Goal: Task Accomplishment & Management: Complete application form

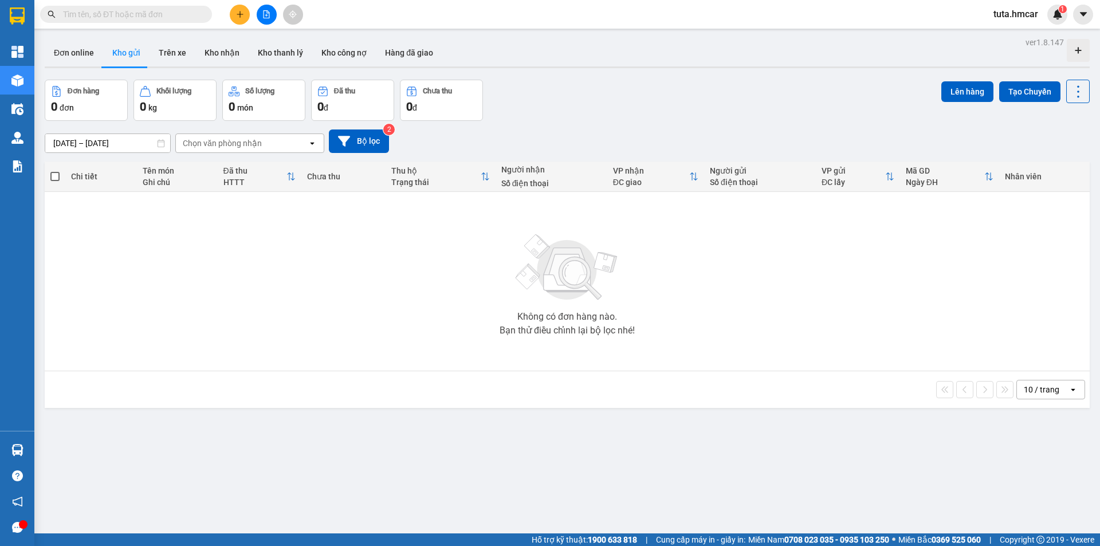
click at [238, 9] on button at bounding box center [240, 15] width 20 height 20
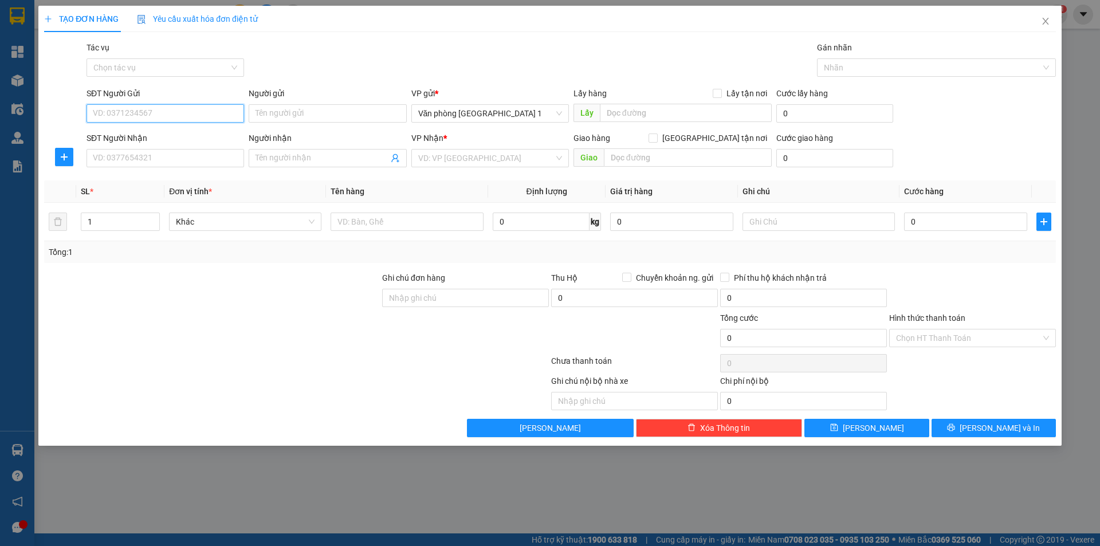
paste input "0765973666"
type input "0765973666"
click at [278, 122] on input "Người gửi" at bounding box center [327, 113] width 157 height 18
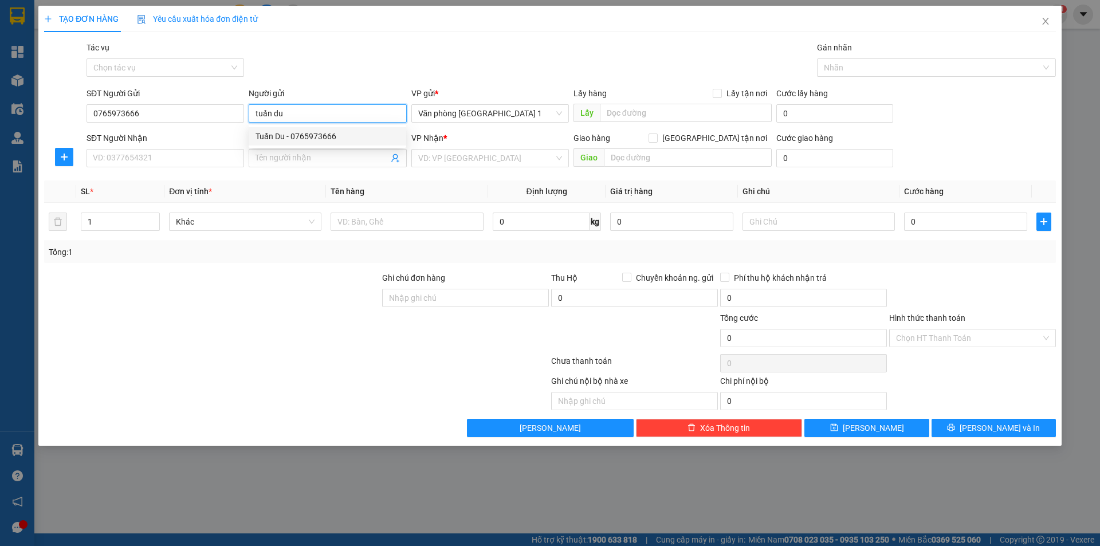
click at [313, 129] on div "Tuấn Du - 0765973666" at bounding box center [327, 136] width 157 height 18
type input "Tuấn Du"
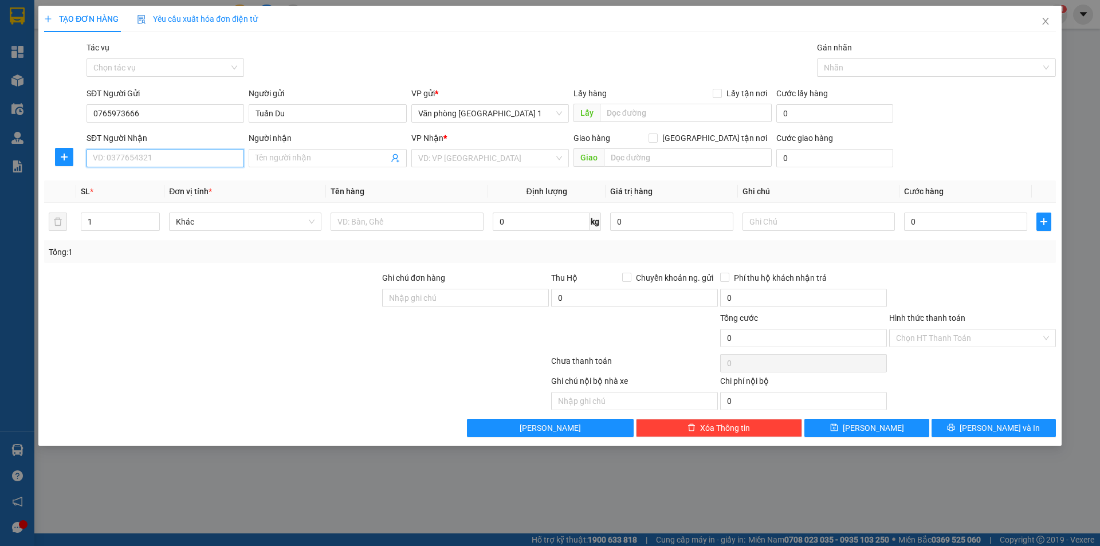
click at [170, 151] on input "SĐT Người Nhận" at bounding box center [164, 158] width 157 height 18
paste input "0857716777"
type input "0857716777"
click at [304, 153] on input "Người nhận" at bounding box center [321, 158] width 132 height 13
type input "Bin Bốn"
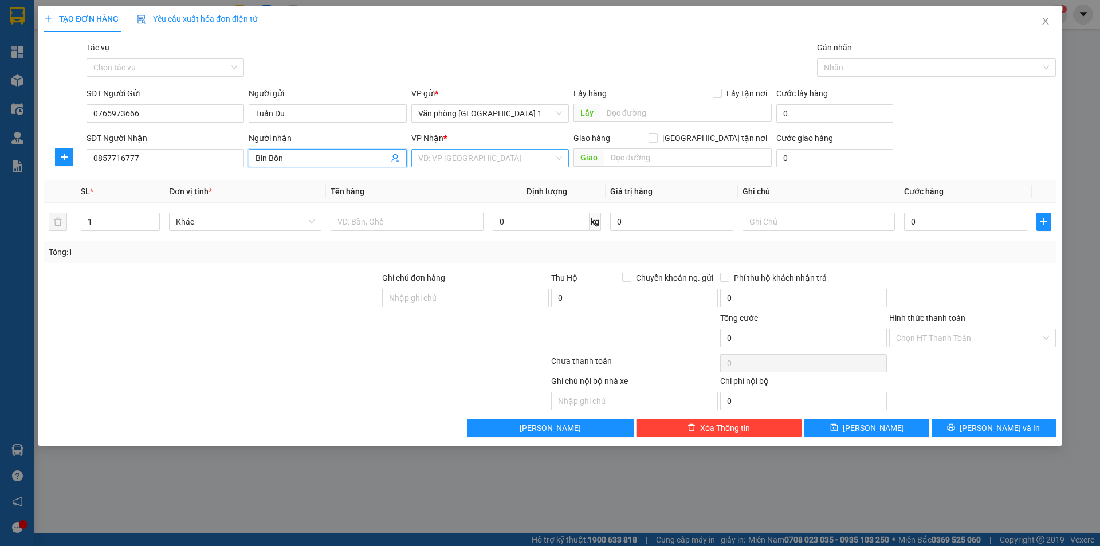
click at [479, 162] on input "search" at bounding box center [486, 157] width 136 height 17
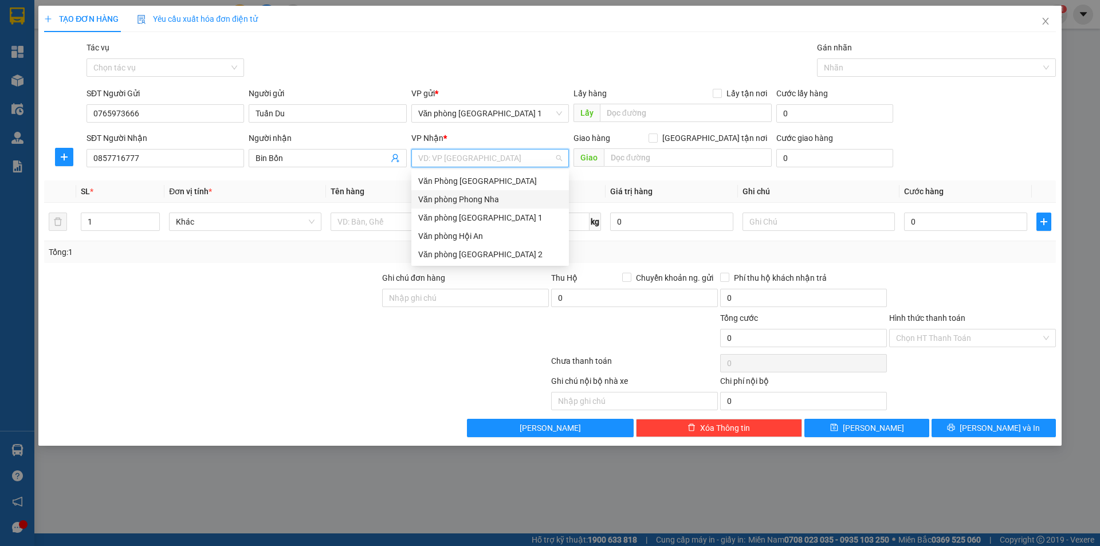
click at [464, 203] on div "Văn phòng Phong Nha" at bounding box center [490, 199] width 144 height 13
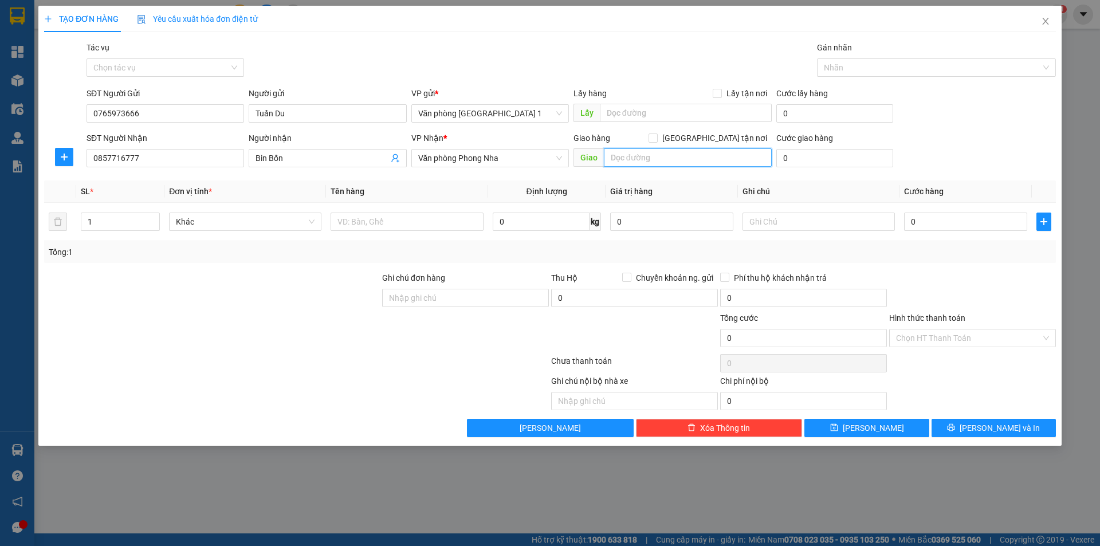
click at [660, 160] on input "text" at bounding box center [688, 157] width 168 height 18
type input "Cự Nẫm"
drag, startPoint x: 946, startPoint y: 210, endPoint x: 946, endPoint y: 217, distance: 7.4
click at [946, 213] on td "0" at bounding box center [965, 222] width 132 height 38
click at [946, 217] on input "0" at bounding box center [965, 221] width 123 height 18
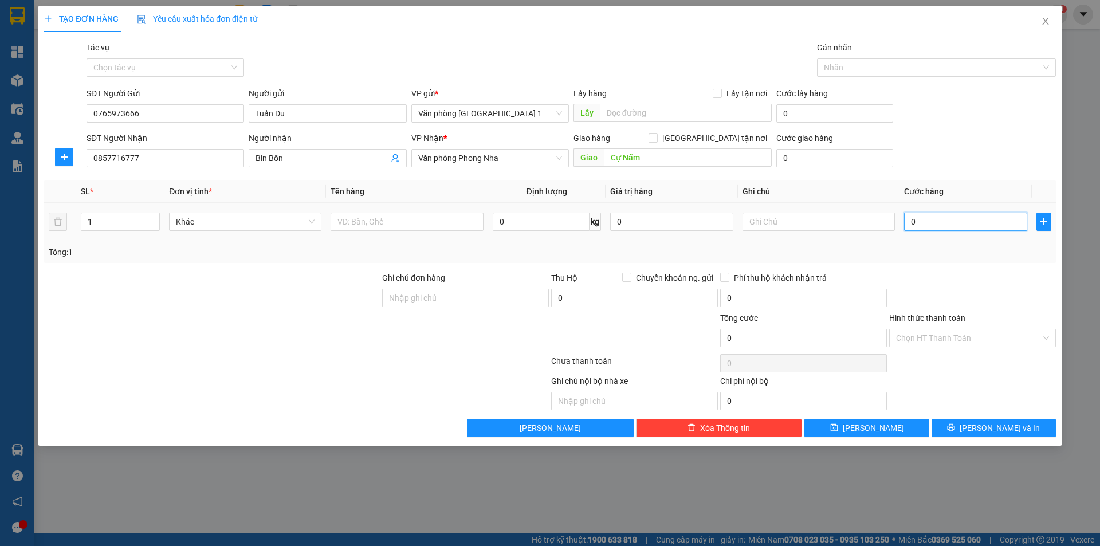
type input "5"
type input "50"
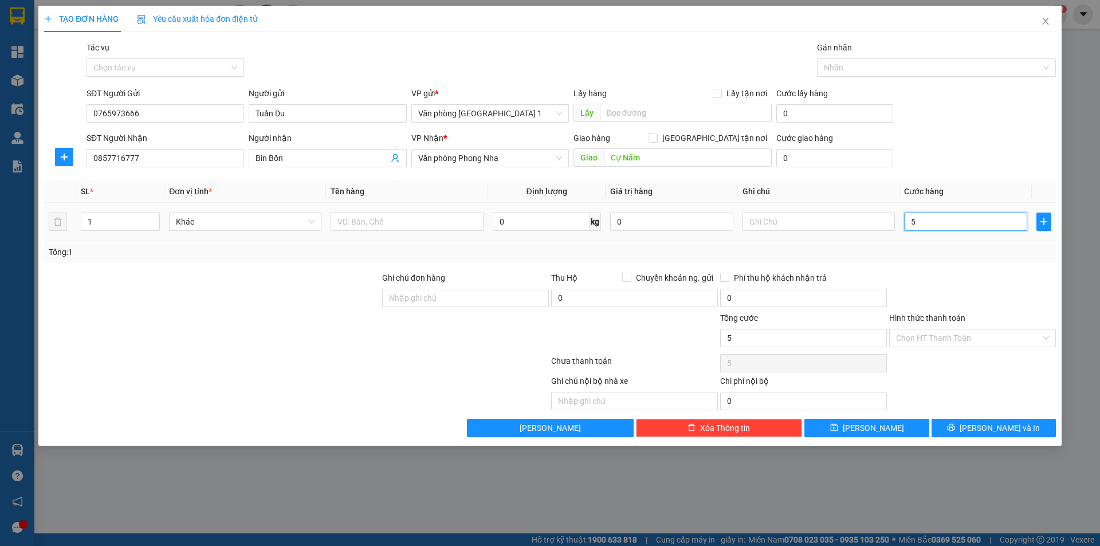
type input "50"
type input "500"
type input "5.000"
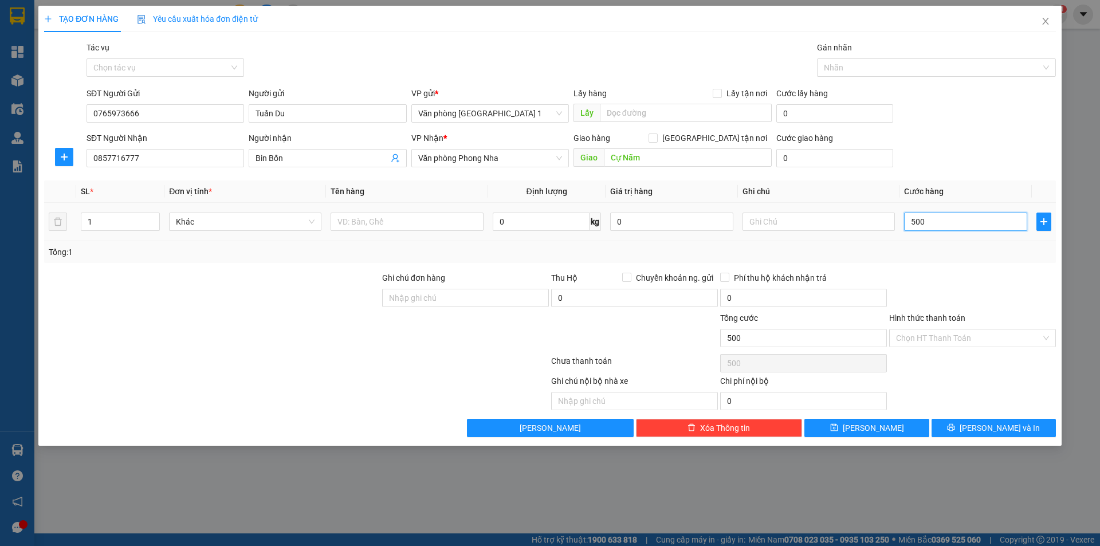
type input "5.000"
type input "50.000"
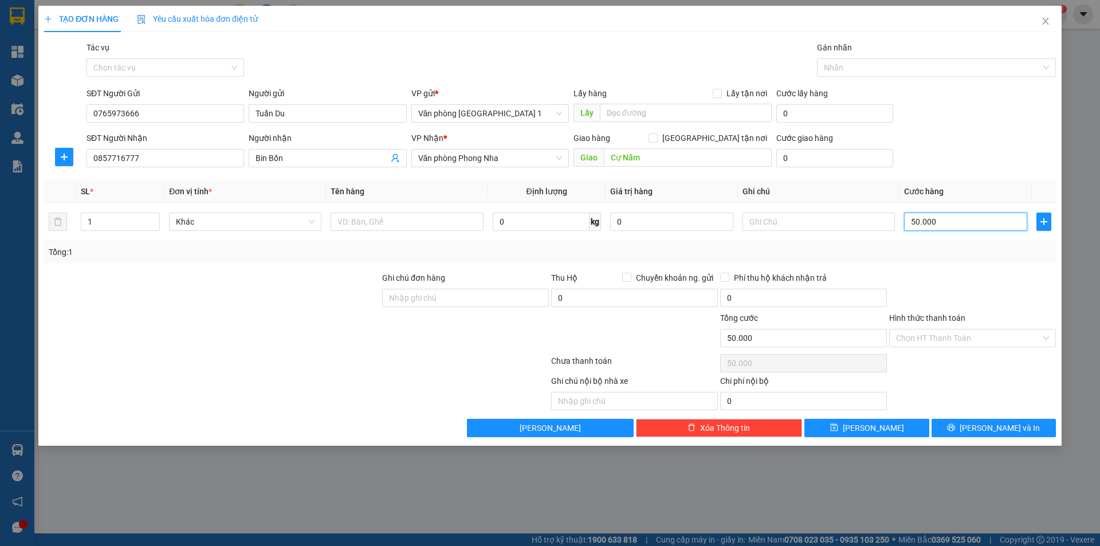
type input "50.000"
click at [967, 170] on div "SĐT Người Nhận 0857716777 Người nhận Bin Bốn VP Nhận * Văn phòng Phong Nha Giao…" at bounding box center [571, 152] width 974 height 40
click at [946, 344] on input "Hình thức thanh toán" at bounding box center [968, 337] width 145 height 17
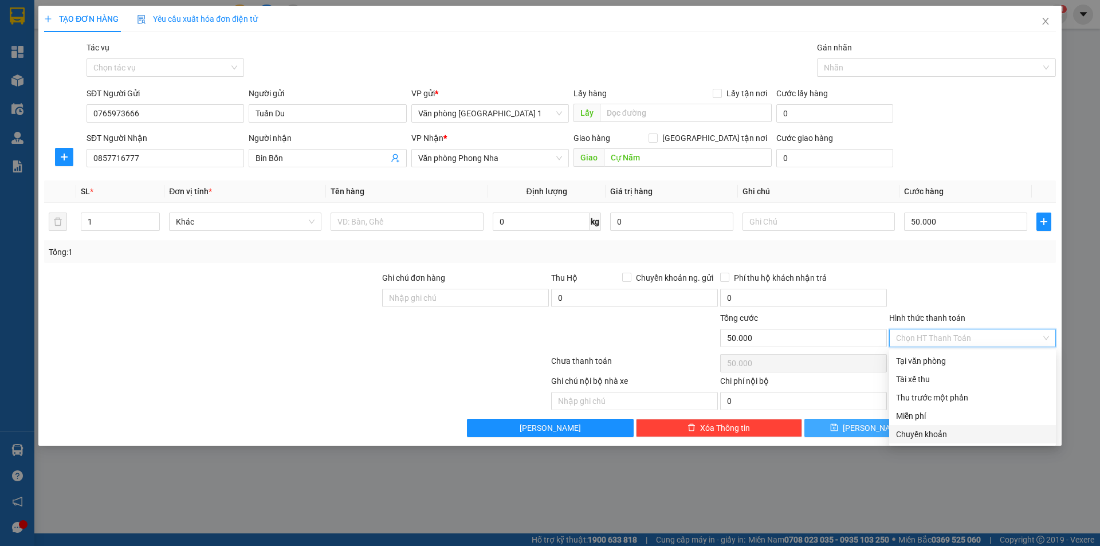
click at [934, 433] on div "Chuyển khoản" at bounding box center [972, 434] width 153 height 13
type input "0"
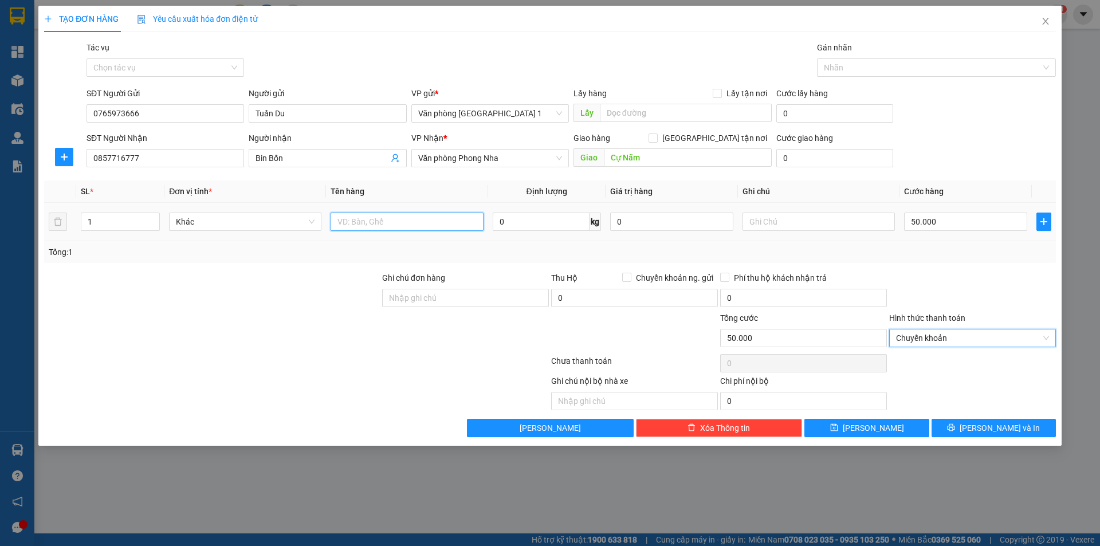
click at [394, 228] on input "text" at bounding box center [406, 221] width 152 height 18
type input "gậy Bia"
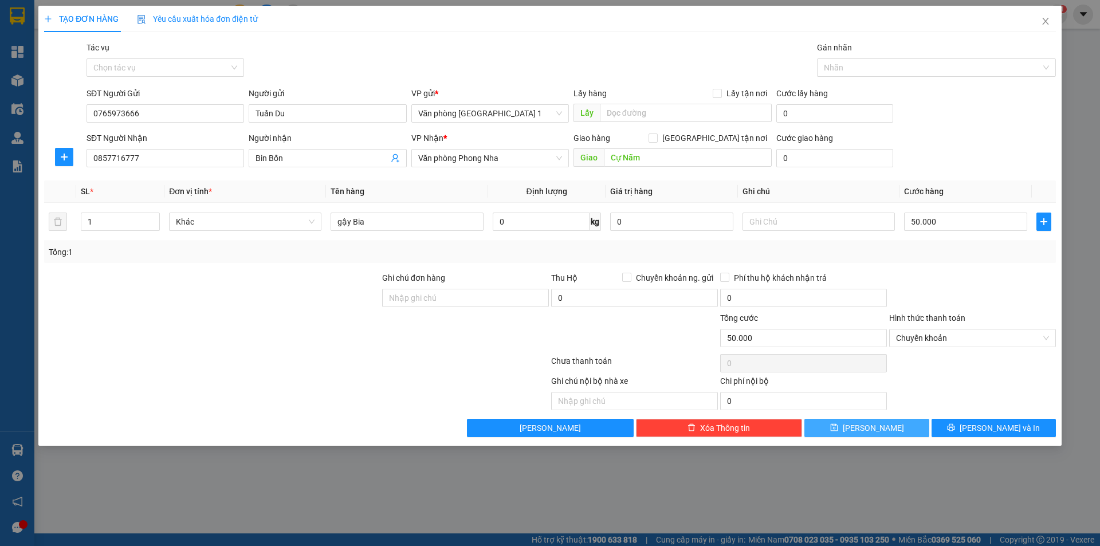
click at [891, 431] on button "[PERSON_NAME]" at bounding box center [866, 428] width 124 height 18
type input "0"
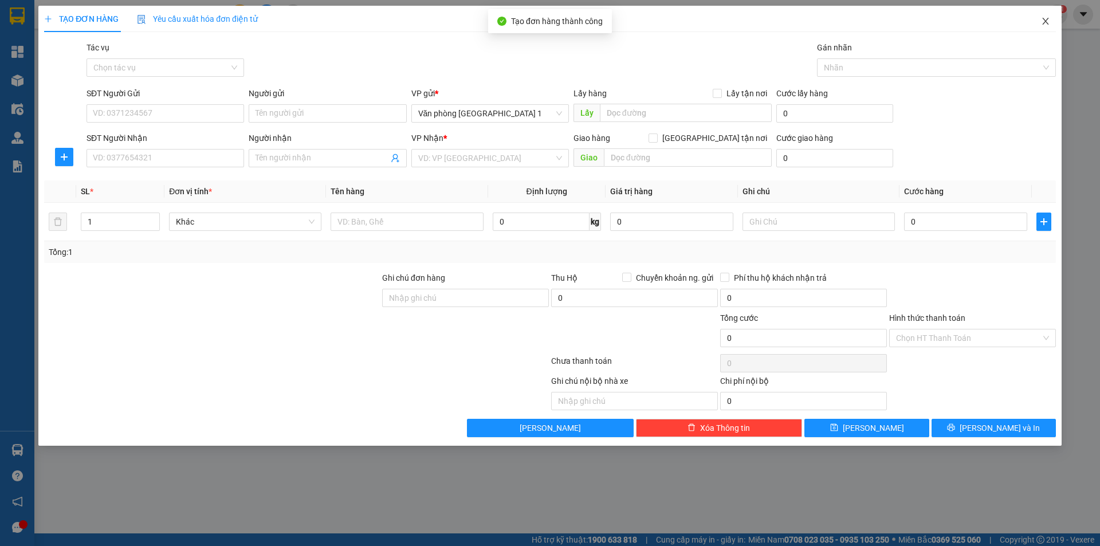
click at [1046, 21] on icon "close" at bounding box center [1045, 21] width 6 height 7
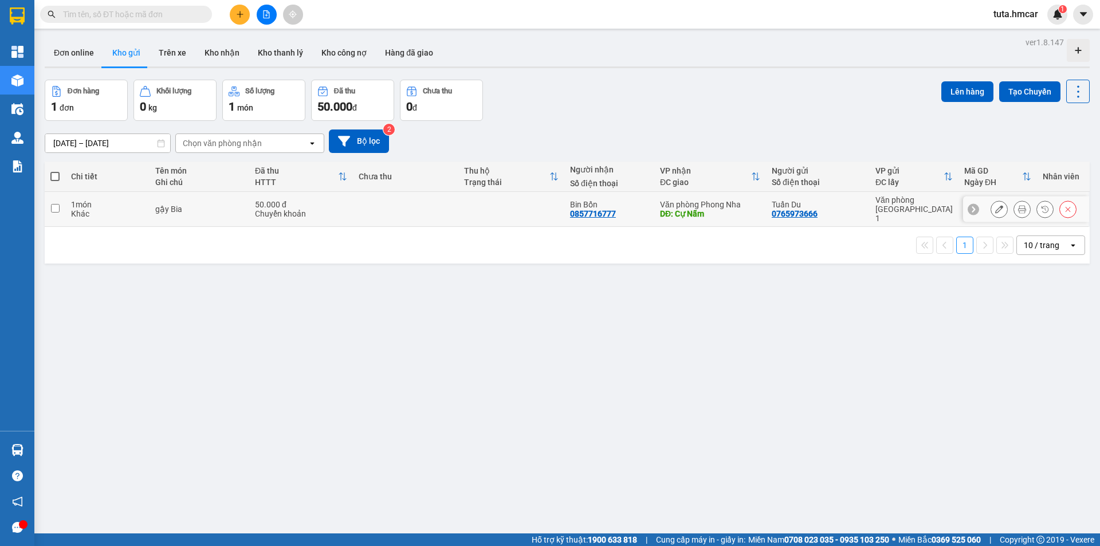
click at [100, 209] on div "Khác" at bounding box center [107, 213] width 73 height 9
checkbox input "true"
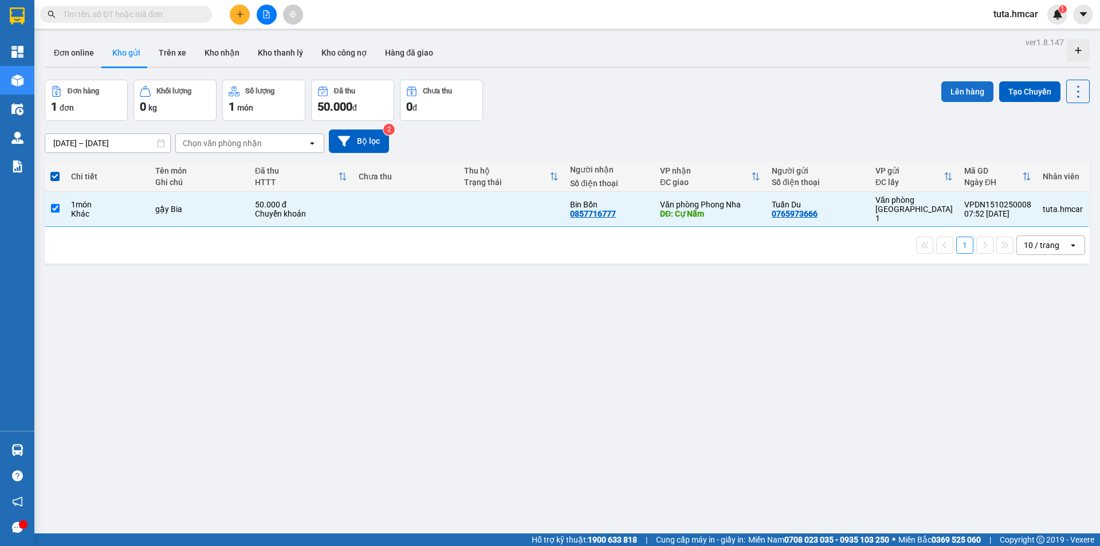
click at [955, 90] on button "Lên hàng" at bounding box center [967, 91] width 52 height 21
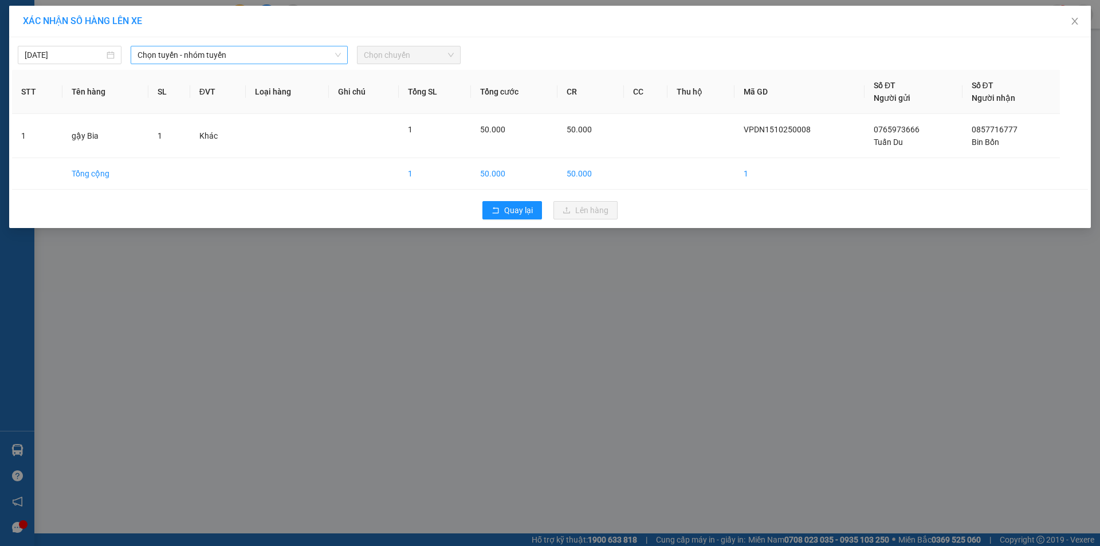
click at [191, 49] on span "Chọn tuyến - nhóm tuyến" at bounding box center [238, 54] width 203 height 17
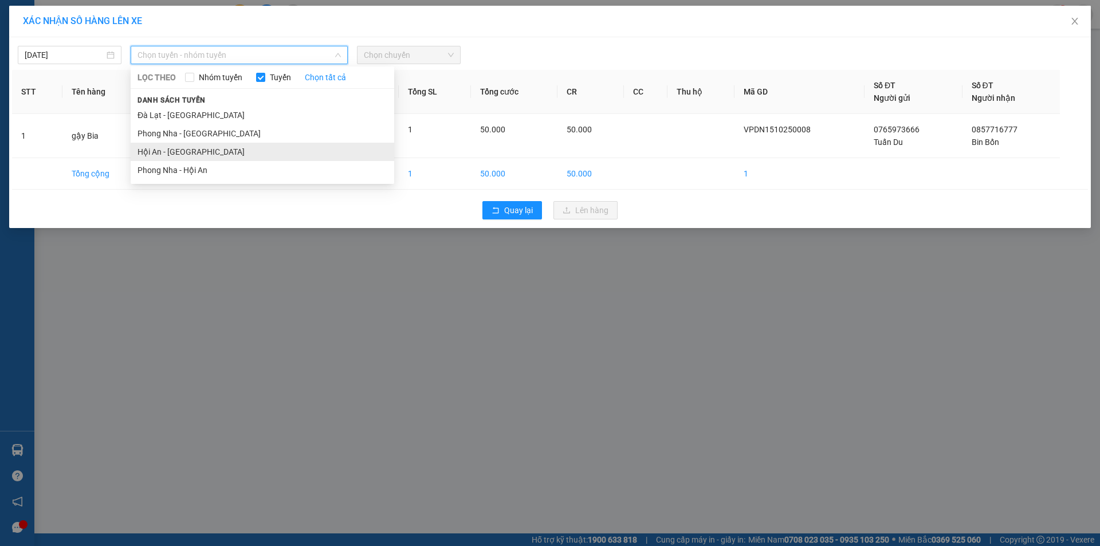
click at [192, 159] on li "Hội An - [GEOGRAPHIC_DATA]" at bounding box center [262, 152] width 263 height 18
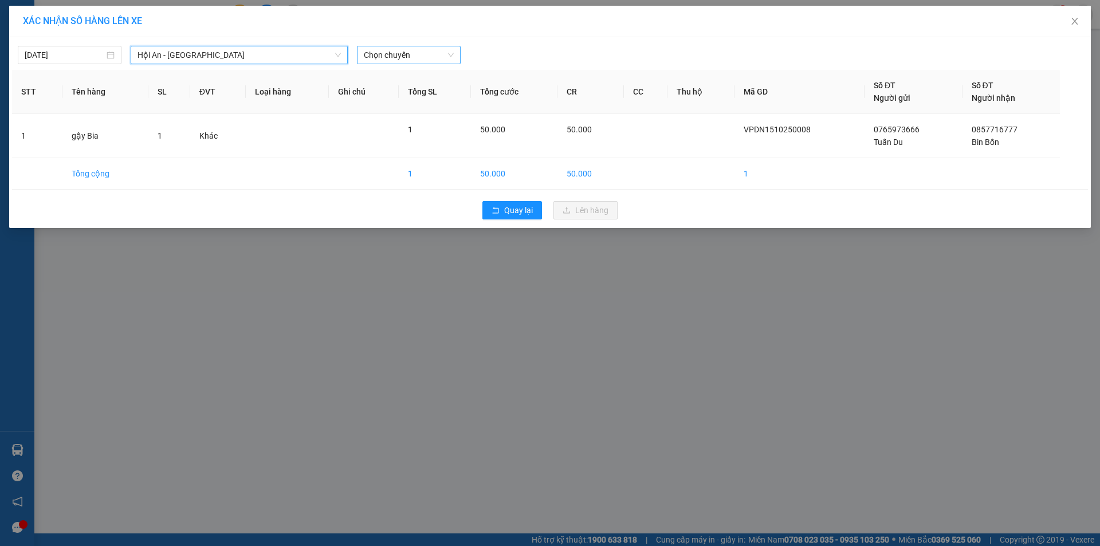
click at [396, 57] on span "Chọn chuyến" at bounding box center [409, 54] width 90 height 17
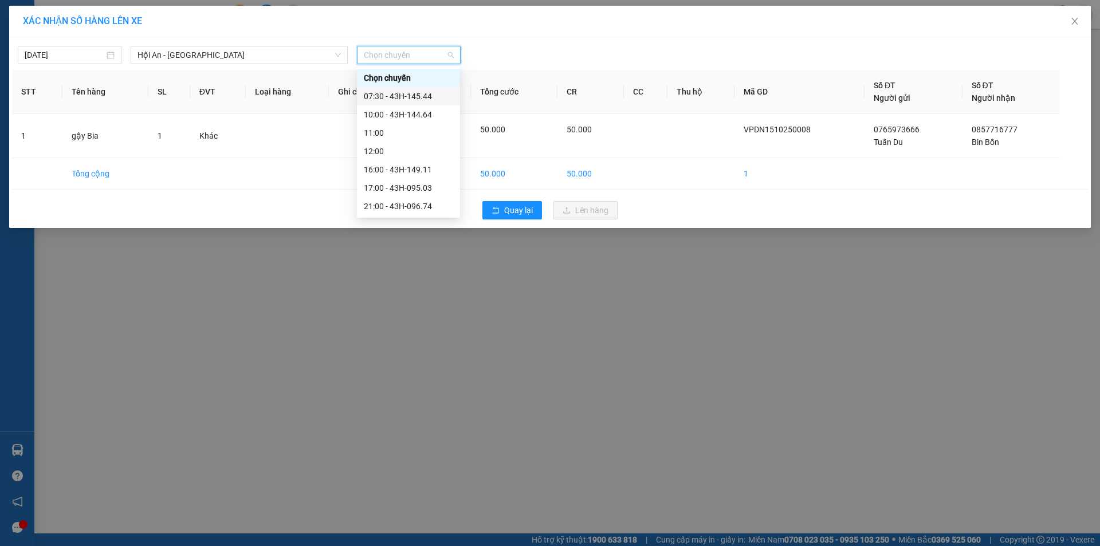
click at [413, 97] on div "07:30 - 43H-145.44" at bounding box center [408, 96] width 89 height 13
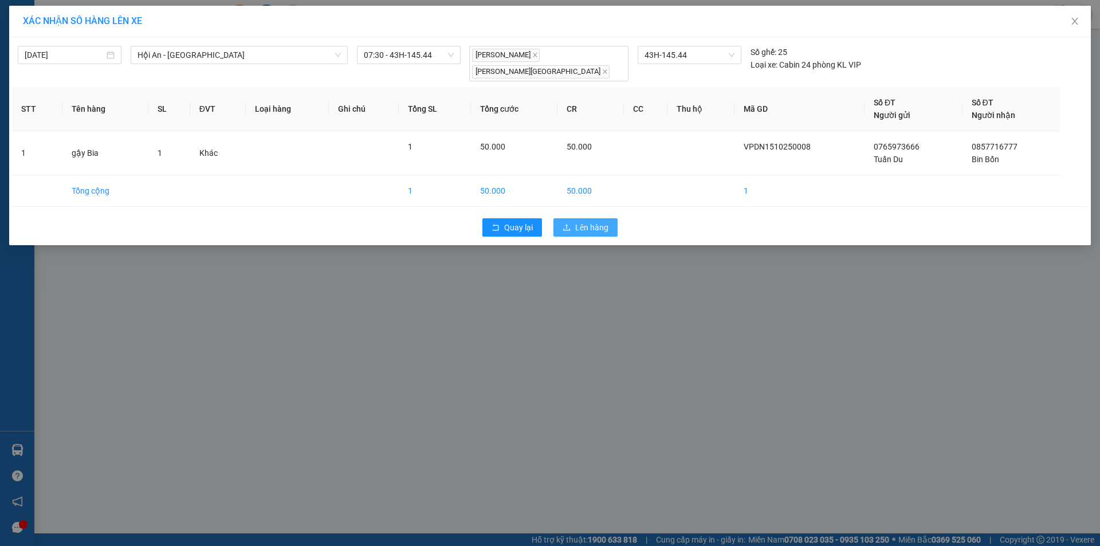
click at [593, 221] on span "Lên hàng" at bounding box center [591, 227] width 33 height 13
